Goal: Information Seeking & Learning: Learn about a topic

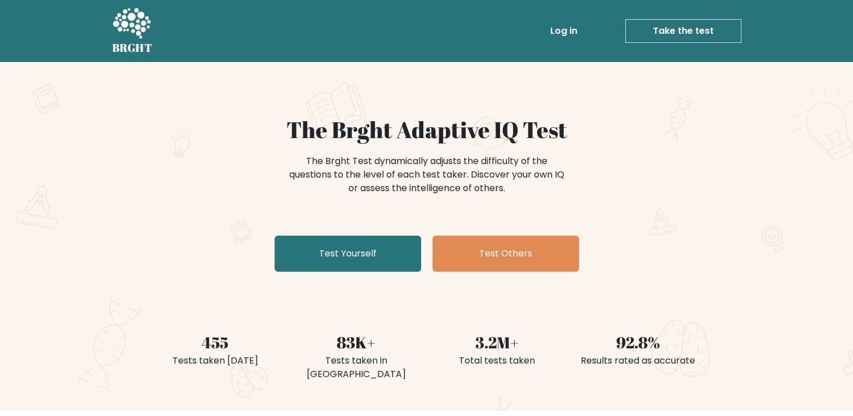
click at [570, 33] on link "Log in" at bounding box center [563, 31] width 36 height 23
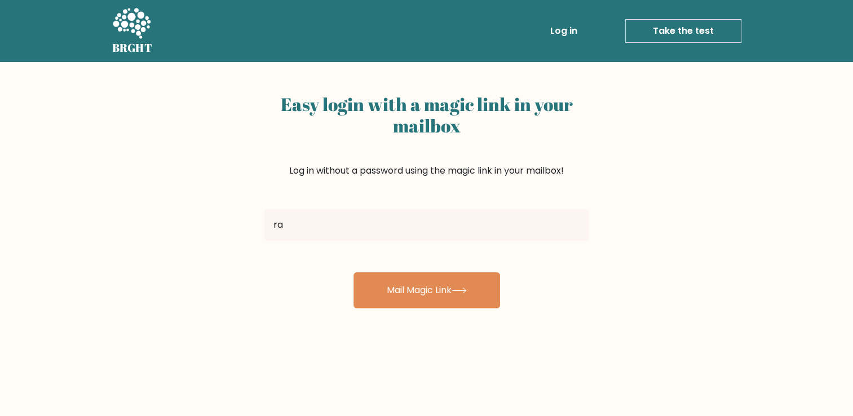
type input "[PERSON_NAME][EMAIL_ADDRESS][DOMAIN_NAME]"
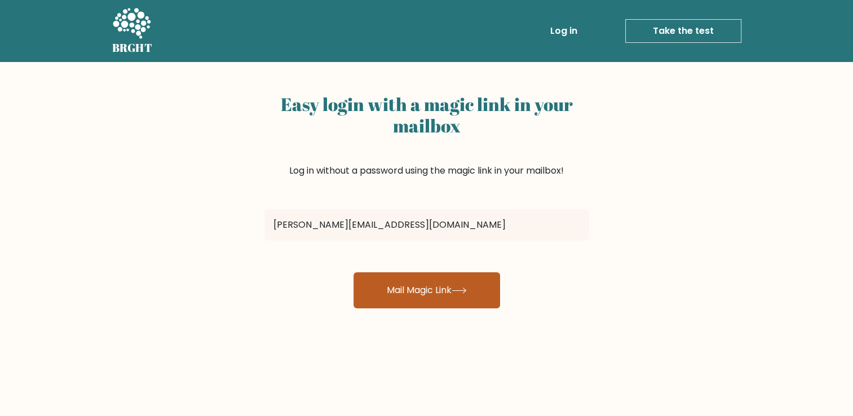
click at [371, 295] on button "Mail Magic Link" at bounding box center [426, 290] width 147 height 36
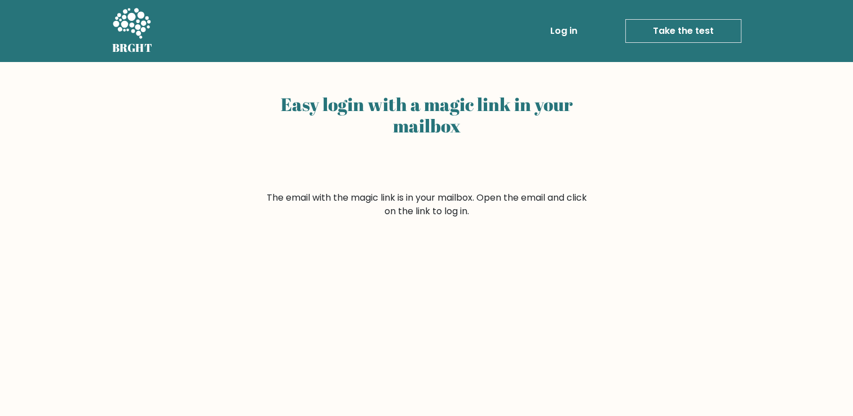
click at [127, 23] on icon at bounding box center [132, 23] width 38 height 30
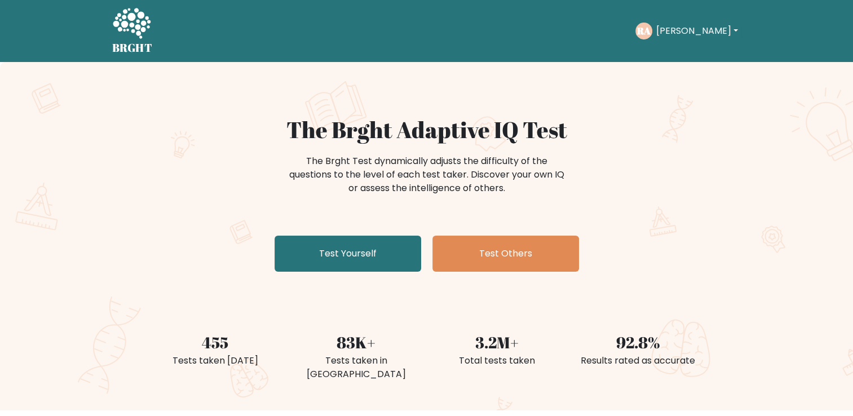
click at [680, 36] on button "[PERSON_NAME]" at bounding box center [696, 31] width 88 height 15
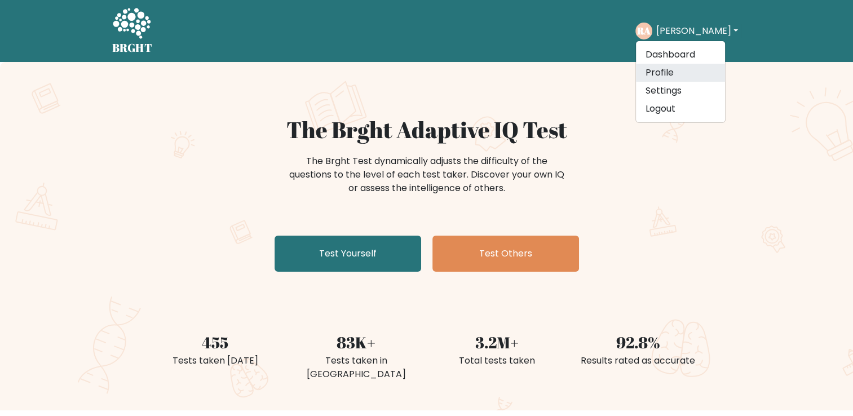
click at [670, 69] on link "Profile" at bounding box center [680, 73] width 89 height 18
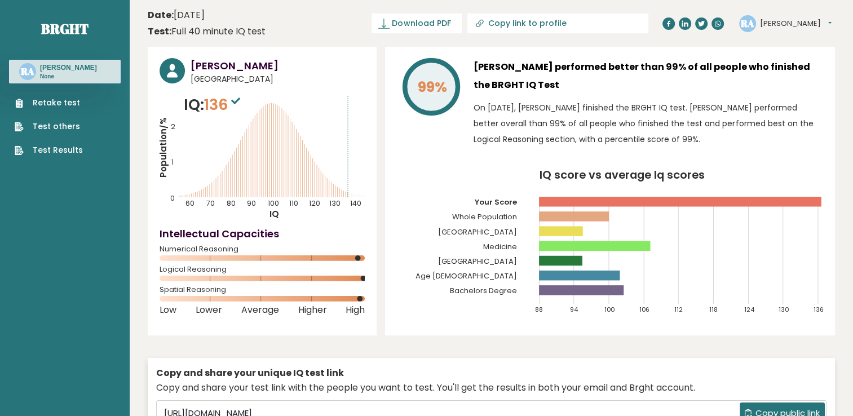
click at [73, 147] on link "Test Results" at bounding box center [49, 150] width 68 height 12
click at [71, 26] on link "Brght" at bounding box center [64, 29] width 47 height 18
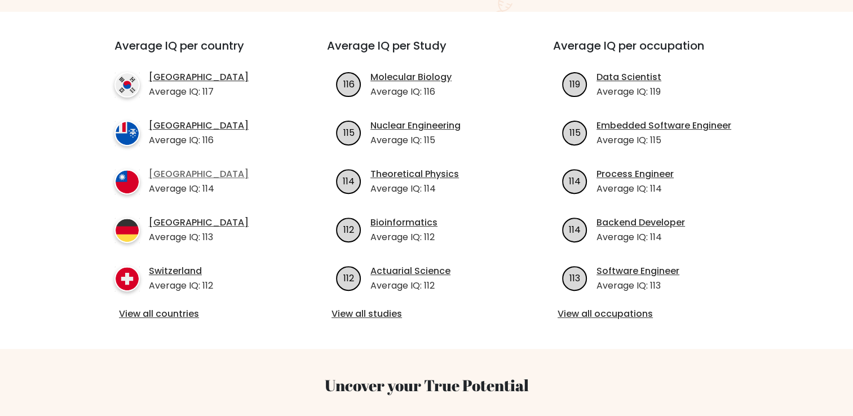
scroll to position [338, 0]
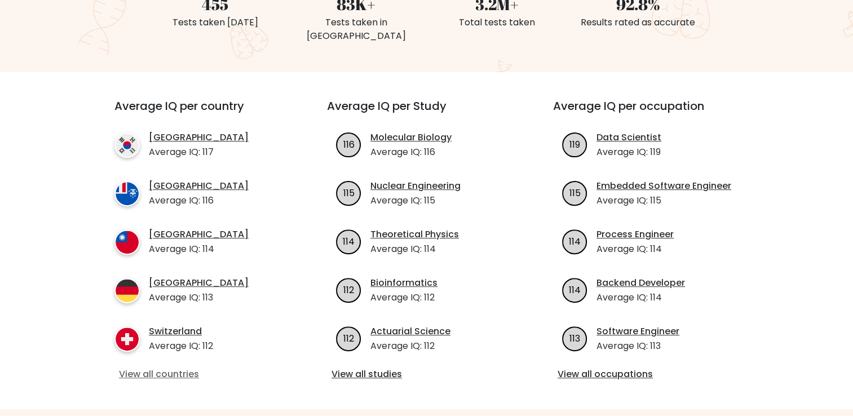
click at [183, 377] on link "View all countries" at bounding box center [200, 374] width 163 height 14
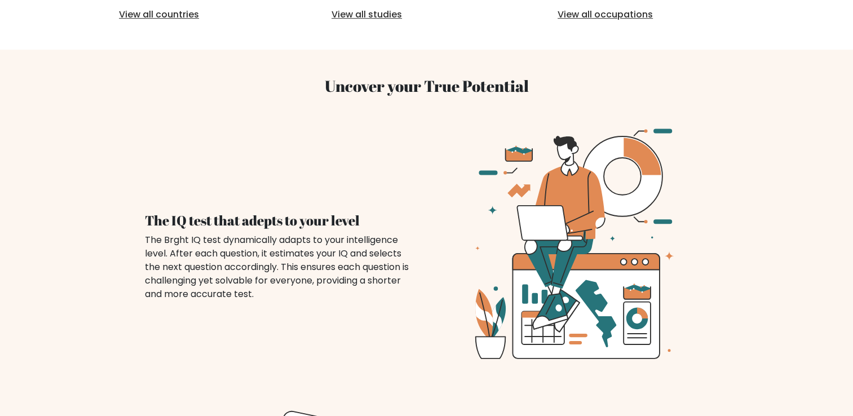
scroll to position [499, 0]
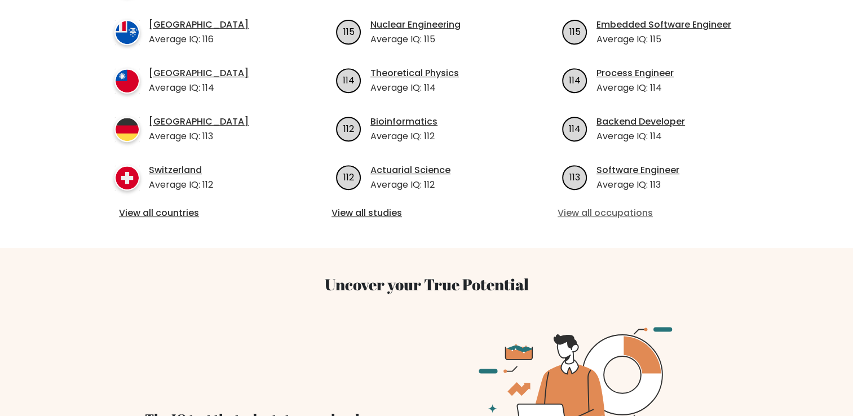
click at [618, 209] on link "View all occupations" at bounding box center [652, 213] width 190 height 14
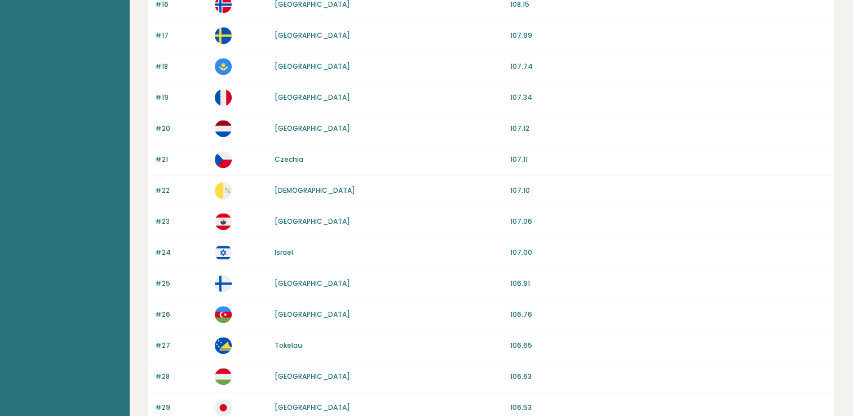
scroll to position [1059, 0]
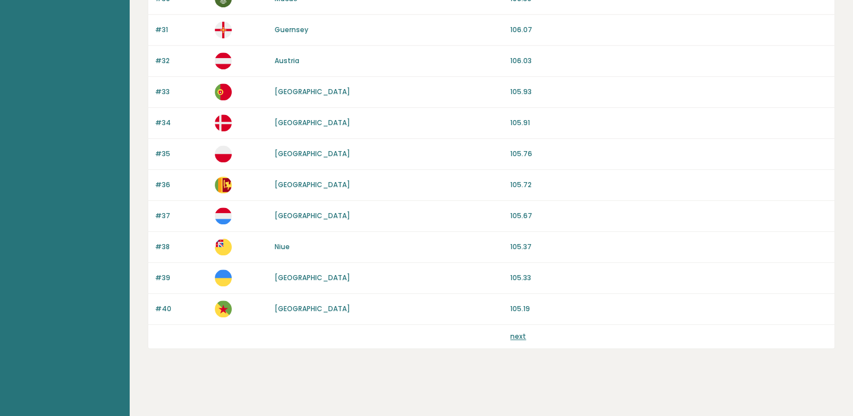
click at [517, 334] on link "next" at bounding box center [518, 336] width 16 height 10
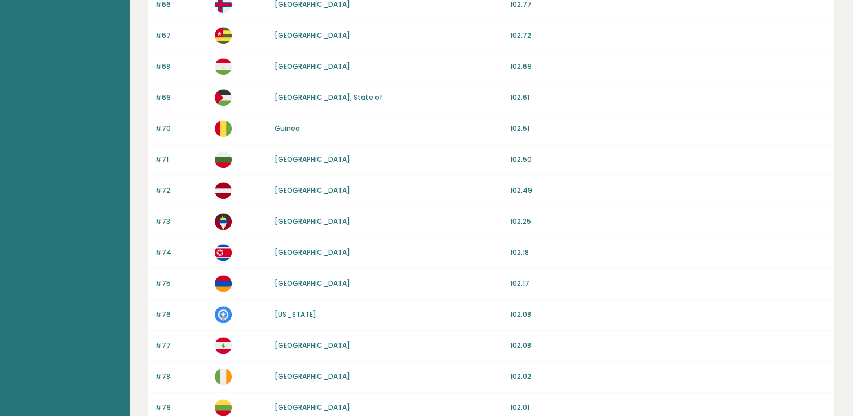
scroll to position [1059, 0]
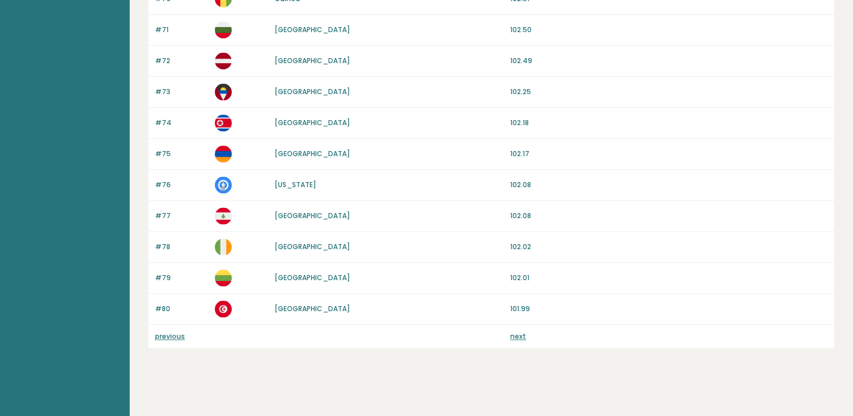
click at [518, 334] on link "next" at bounding box center [518, 336] width 16 height 10
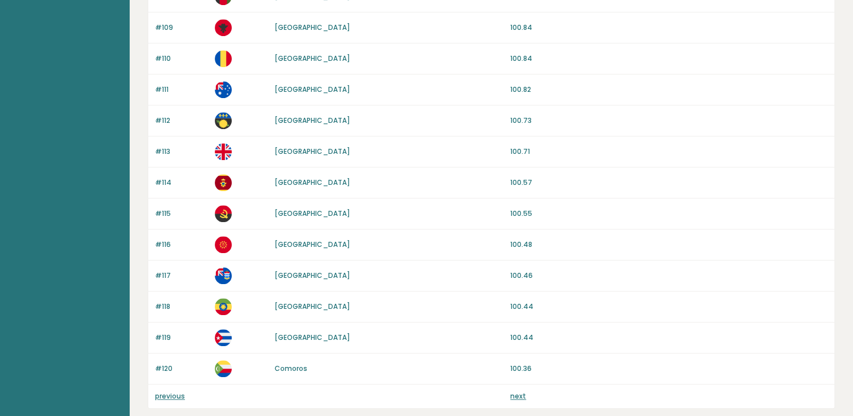
scroll to position [1059, 0]
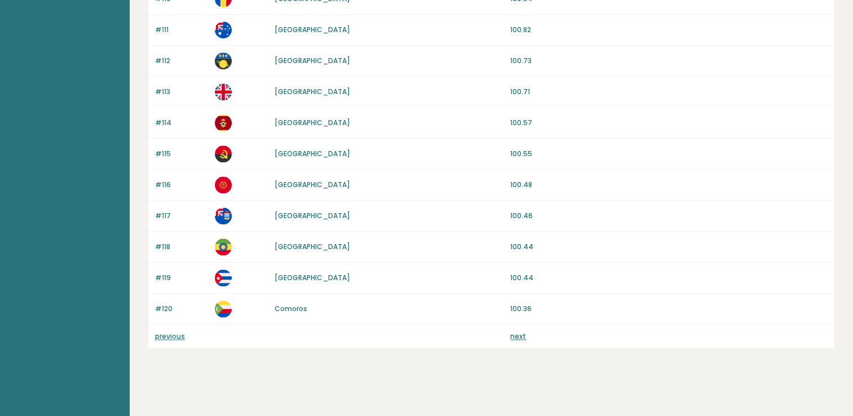
click at [522, 332] on link "next" at bounding box center [518, 336] width 16 height 10
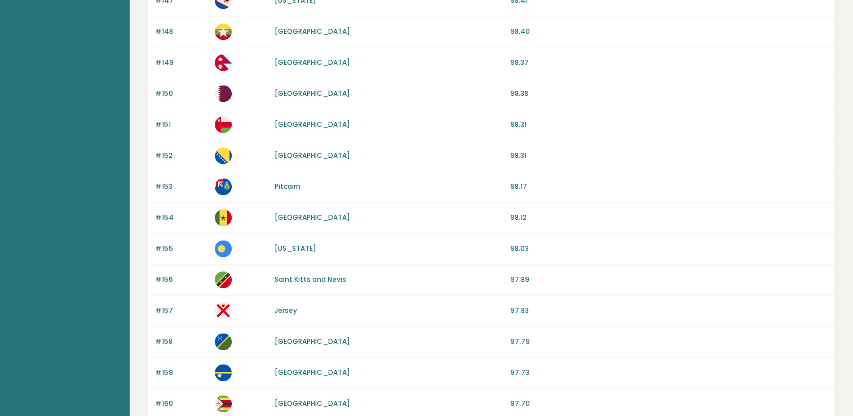
scroll to position [1059, 0]
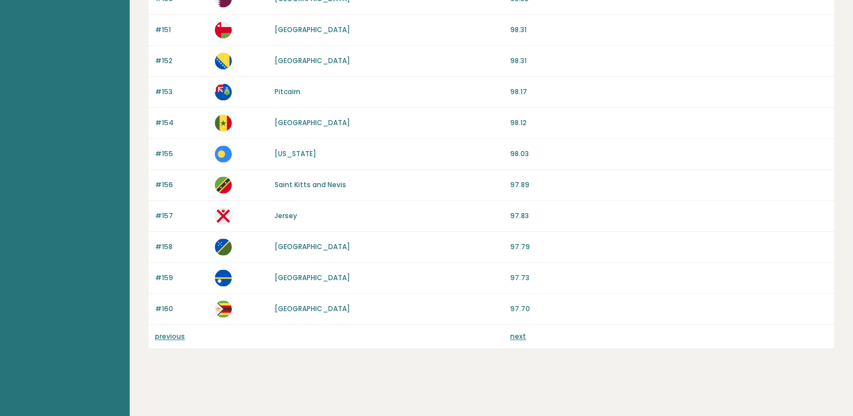
click at [523, 334] on link "next" at bounding box center [518, 336] width 16 height 10
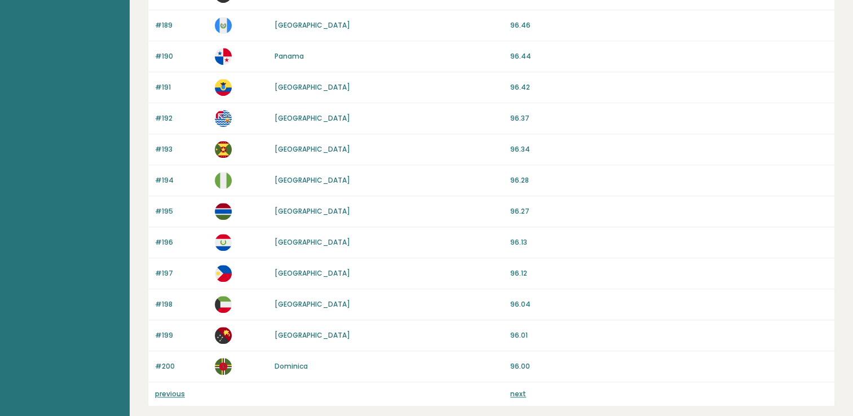
scroll to position [1014, 0]
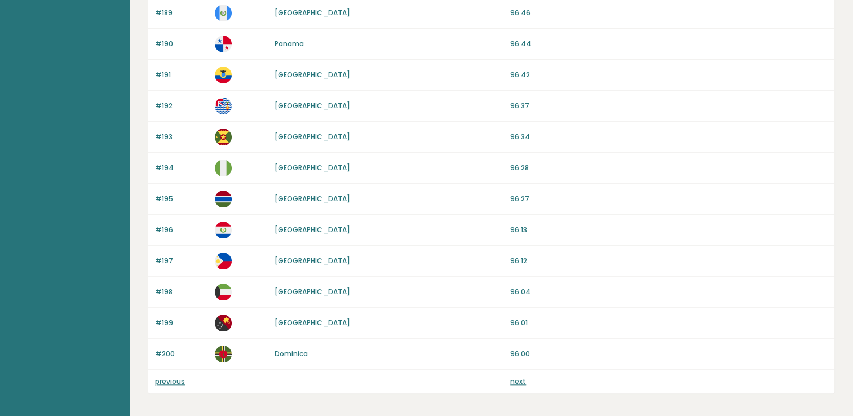
click at [516, 378] on link "next" at bounding box center [518, 381] width 16 height 10
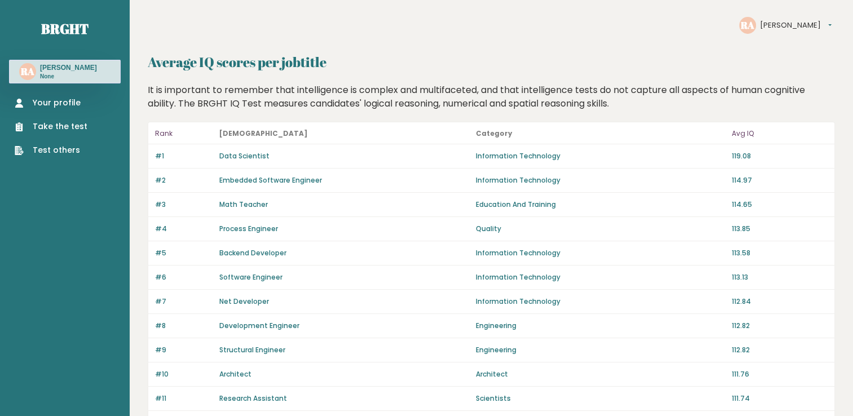
click at [768, 29] on button "[PERSON_NAME]" at bounding box center [796, 25] width 72 height 11
click at [35, 95] on div "Your profile Take the test Test others" at bounding box center [65, 119] width 112 height 73
click at [35, 97] on link "Your profile" at bounding box center [51, 103] width 73 height 12
